Goal: Book appointment/travel/reservation

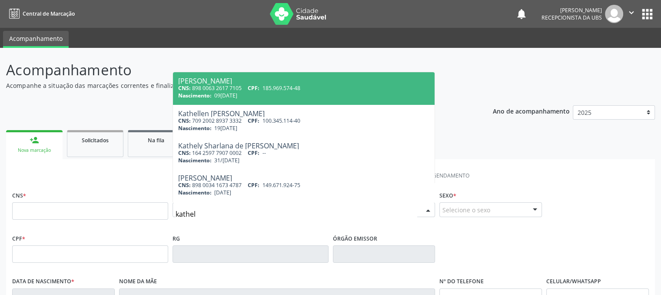
type input "kathell"
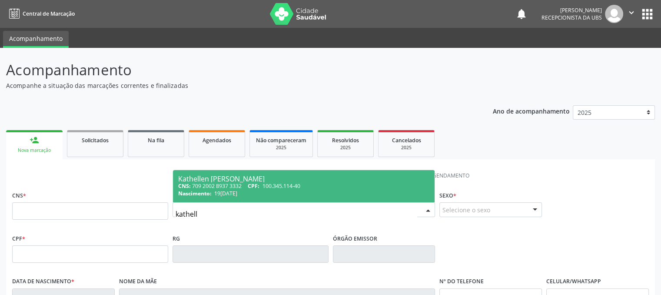
click at [294, 191] on div "Nascimento: 19[DATE]" at bounding box center [304, 193] width 252 height 7
type input "709 2002 8937 3332"
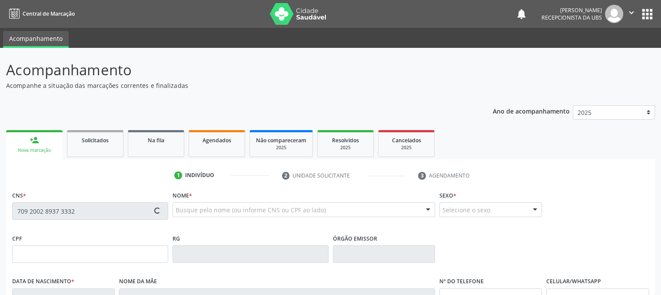
type input "100.345.114-40"
type input "19[DATE]"
type input "[PERSON_NAME] das Gracas [PERSON_NAME]"
type input "[PHONE_NUMBER]"
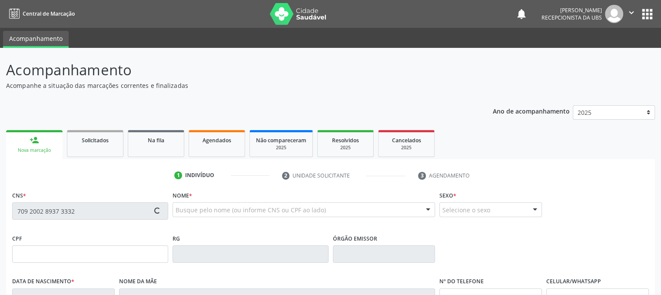
type input "360.488.524-87"
type input "1056"
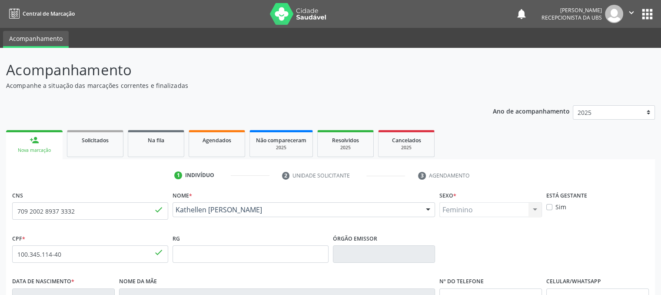
scroll to position [177, 0]
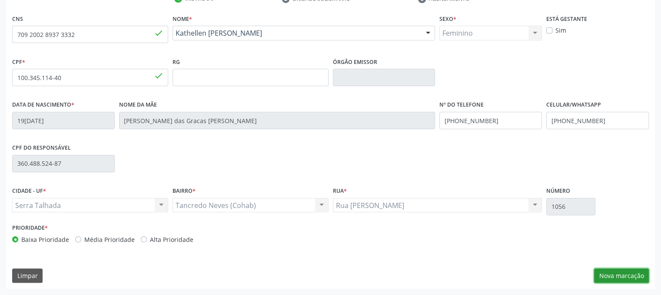
click at [609, 277] on button "Nova marcação" at bounding box center [621, 275] width 55 height 15
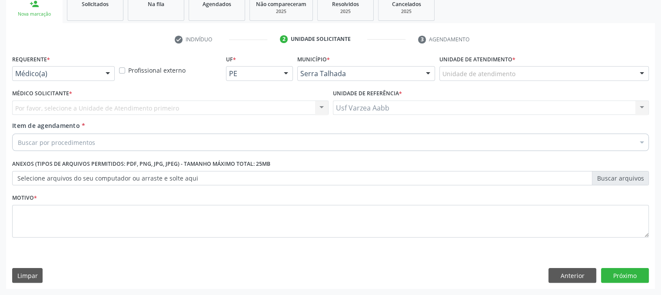
scroll to position [136, 0]
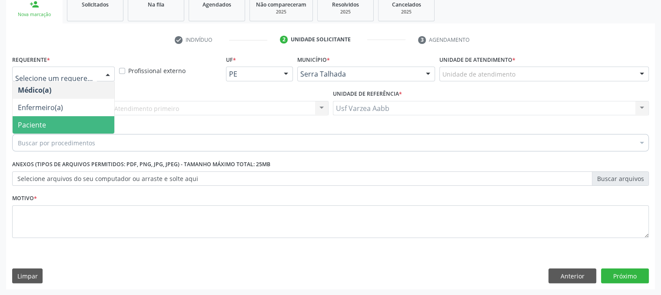
click at [35, 131] on span "Paciente" at bounding box center [64, 124] width 102 height 17
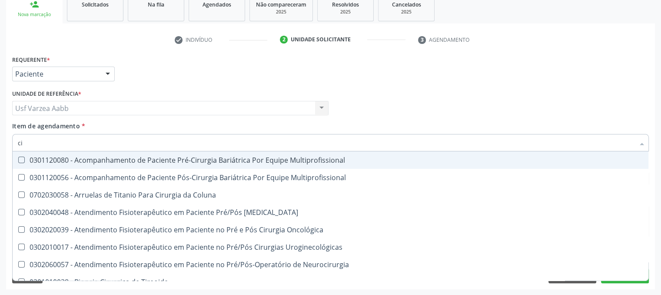
type input "c"
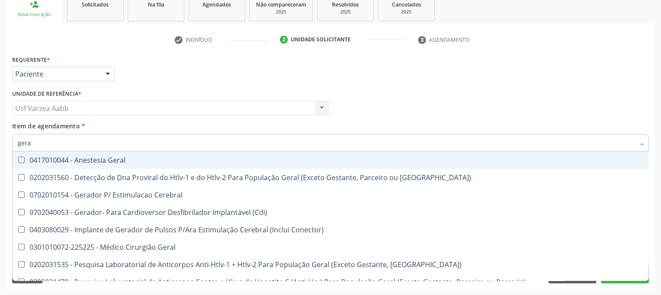
type input "geral"
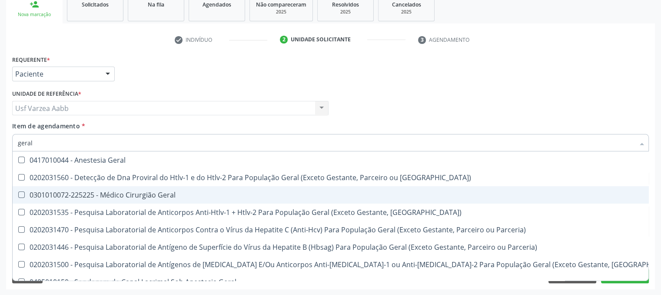
click at [129, 191] on div "0301010072-225225 - Médico Cirurgião Geral" at bounding box center [350, 194] width 665 height 7
checkbox Geral "true"
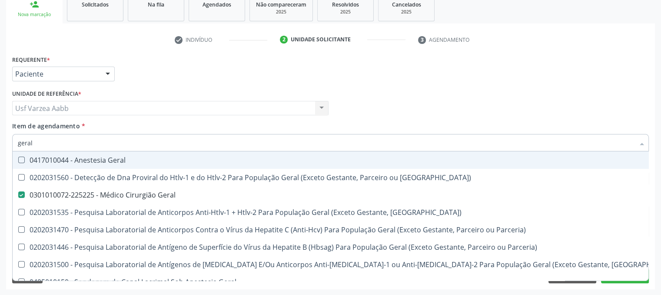
checkbox Parceria\) "true"
click at [362, 100] on div "Médico Solicitante Por favor, selecione a Unidade de Atendimento primeiro Nenhu…" at bounding box center [330, 104] width 641 height 34
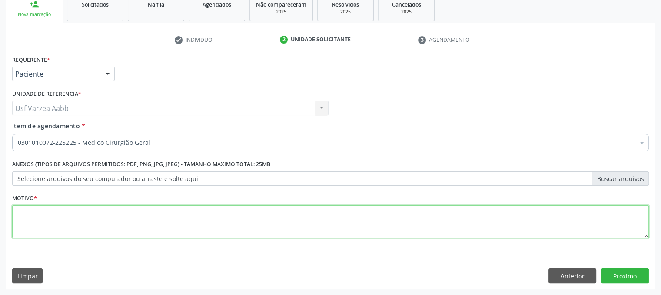
click at [174, 217] on textarea at bounding box center [330, 221] width 637 height 33
type textarea "x"
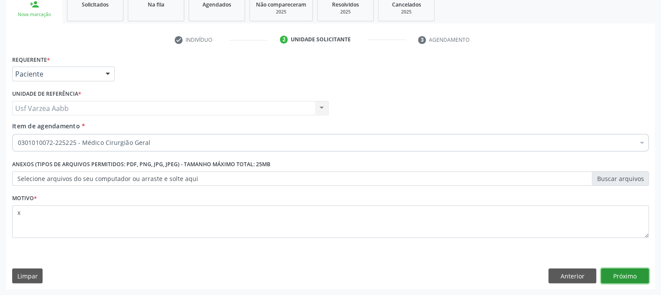
click at [613, 279] on button "Próximo" at bounding box center [625, 275] width 48 height 15
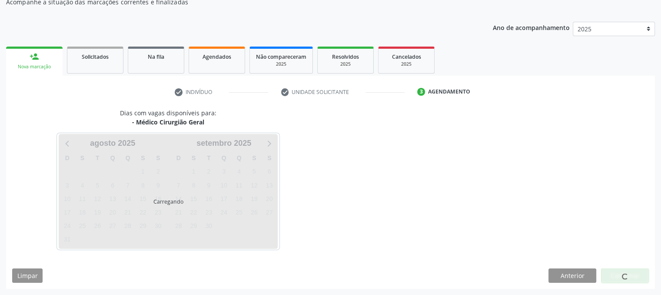
scroll to position [83, 0]
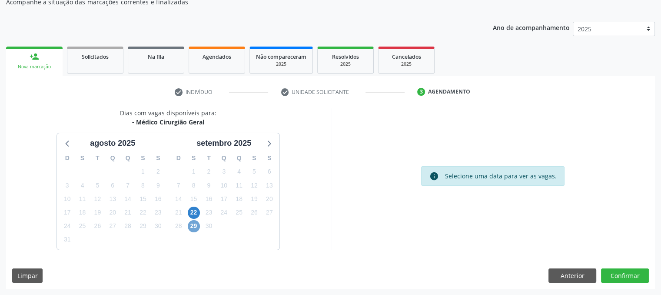
click at [194, 229] on span "29" at bounding box center [194, 226] width 12 height 12
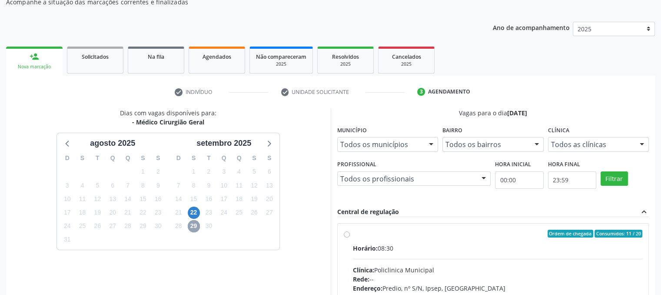
scroll to position [209, 0]
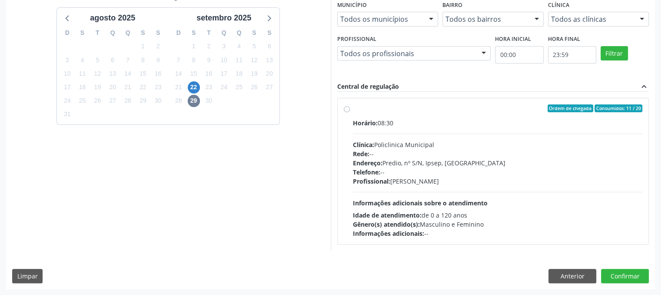
click at [353, 107] on label "Ordem de chegada Consumidos: 11 / 20 Horário: 08:30 Clínica: Policlinica Munici…" at bounding box center [498, 170] width 290 height 133
click at [348, 107] on input "Ordem de chegada Consumidos: 11 / 20 Horário: 08:30 Clínica: Policlinica Munici…" at bounding box center [347, 108] width 6 height 8
radio input "true"
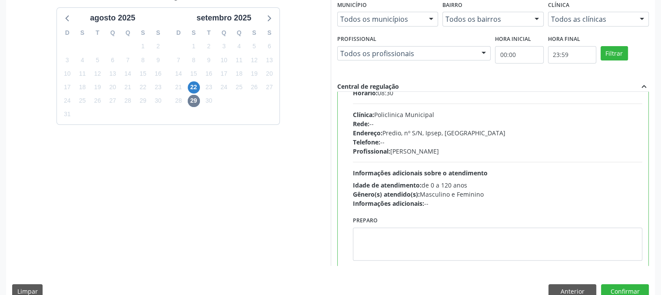
scroll to position [43, 0]
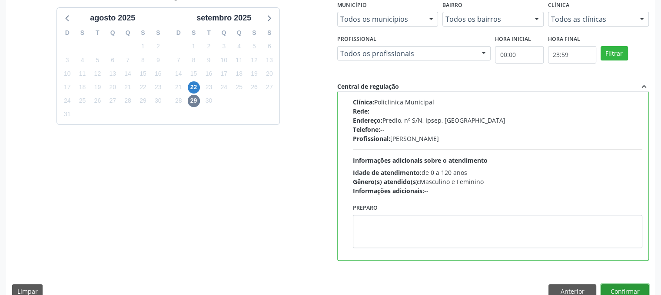
click at [614, 291] on button "Confirmar" at bounding box center [625, 291] width 48 height 15
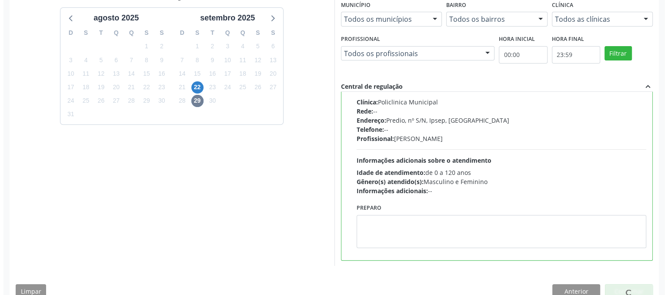
scroll to position [0, 0]
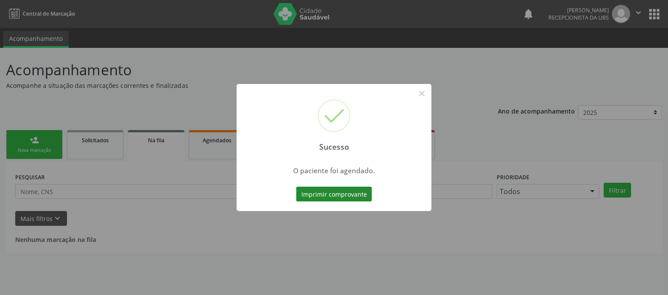
click at [315, 200] on button "Imprimir comprovante" at bounding box center [334, 194] width 76 height 15
